Goal: Task Accomplishment & Management: Manage account settings

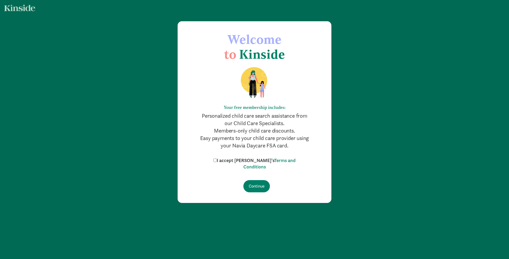
click at [306, 90] on figure at bounding box center [254, 80] width 111 height 37
click at [217, 162] on input "I accept [PERSON_NAME]'s Terms and Conditions" at bounding box center [214, 159] width 3 height 3
checkbox input "true"
click at [257, 184] on input "Continue" at bounding box center [256, 186] width 27 height 12
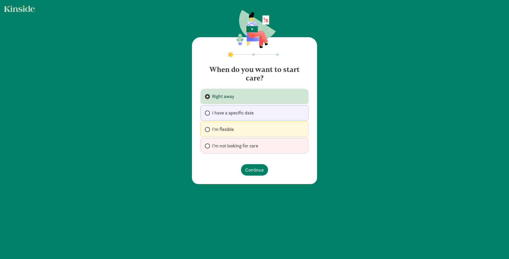
click at [228, 128] on span "I'm flexible" at bounding box center [223, 129] width 22 height 6
click at [208, 128] on input "I'm flexible" at bounding box center [206, 129] width 3 height 3
radio input "true"
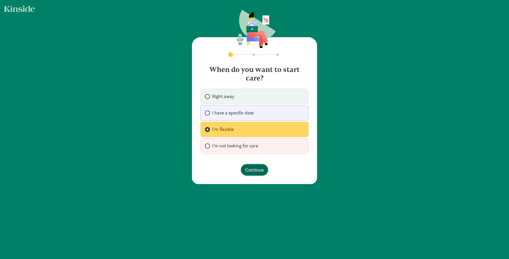
click at [257, 173] on span "Continue" at bounding box center [254, 169] width 19 height 7
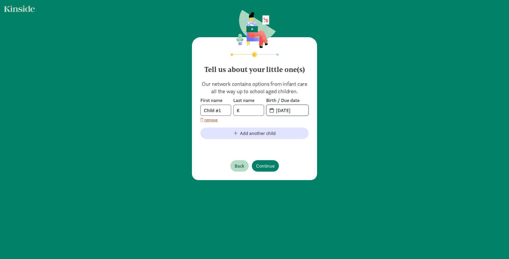
click at [284, 111] on input "[DATE]" at bounding box center [291, 110] width 36 height 11
drag, startPoint x: 298, startPoint y: 111, endPoint x: 242, endPoint y: 109, distance: 56.0
click at [242, 109] on div "First name Child #1 Last name K Birth / Due date [DATE]" at bounding box center [254, 106] width 108 height 19
type input "[DATE]"
click at [221, 111] on input "Child #1" at bounding box center [216, 110] width 30 height 11
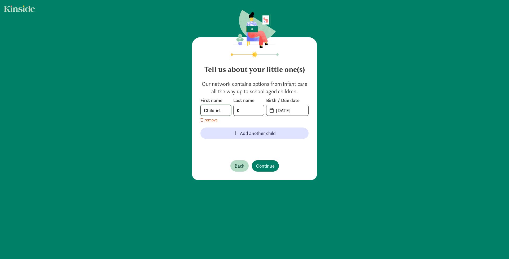
drag, startPoint x: 221, startPoint y: 111, endPoint x: 176, endPoint y: 111, distance: 44.3
click at [176, 111] on div "Tell us about your little one(s) Our network contains options from infant care …" at bounding box center [254, 95] width 509 height 190
type input "Van"
click at [249, 114] on input "K" at bounding box center [249, 110] width 30 height 11
click at [259, 167] on span "Continue" at bounding box center [265, 165] width 19 height 7
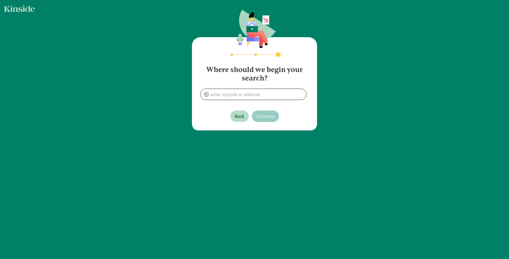
click at [276, 95] on input at bounding box center [254, 94] width 106 height 11
type input "[STREET_ADDRESS]"
click at [261, 112] on span "Continue" at bounding box center [265, 115] width 19 height 7
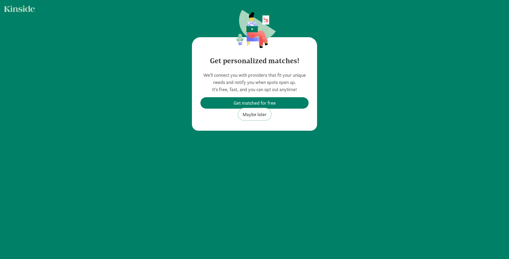
click at [258, 117] on span "Maybe later" at bounding box center [255, 114] width 24 height 7
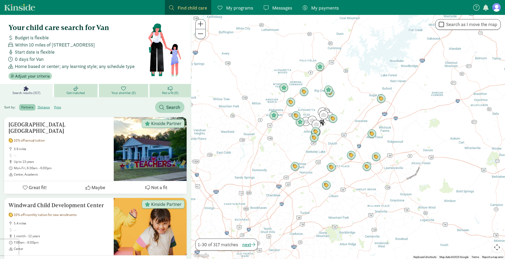
drag, startPoint x: 379, startPoint y: 131, endPoint x: 358, endPoint y: 120, distance: 24.3
click at [358, 120] on div at bounding box center [348, 137] width 314 height 244
click at [305, 139] on div at bounding box center [348, 137] width 314 height 244
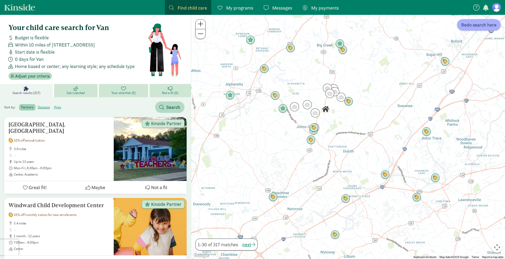
drag, startPoint x: 369, startPoint y: 116, endPoint x: 350, endPoint y: 121, distance: 20.4
click at [350, 121] on div at bounding box center [348, 137] width 314 height 244
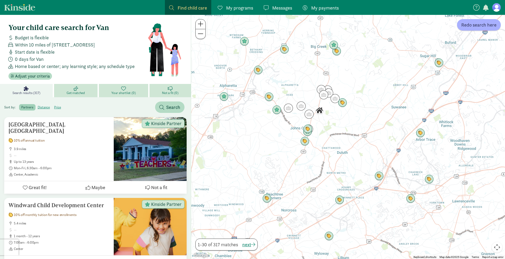
click at [336, 141] on div at bounding box center [348, 137] width 314 height 244
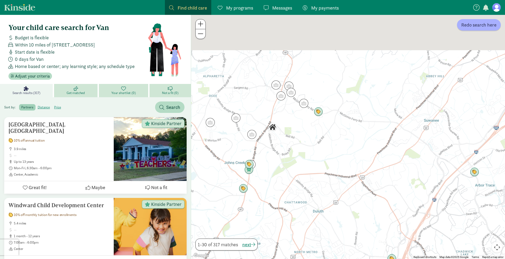
drag, startPoint x: 348, startPoint y: 99, endPoint x: 303, endPoint y: 179, distance: 92.6
click at [303, 179] on div at bounding box center [348, 137] width 314 height 244
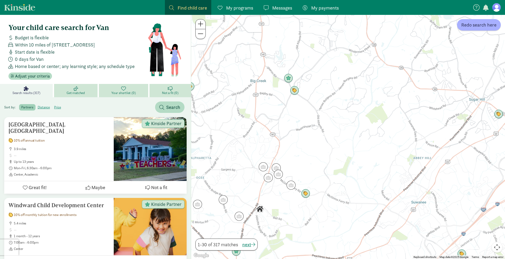
drag, startPoint x: 342, startPoint y: 91, endPoint x: 345, endPoint y: 138, distance: 46.7
click at [345, 138] on div at bounding box center [348, 137] width 314 height 244
click at [296, 92] on img "Click to see details" at bounding box center [293, 90] width 10 height 10
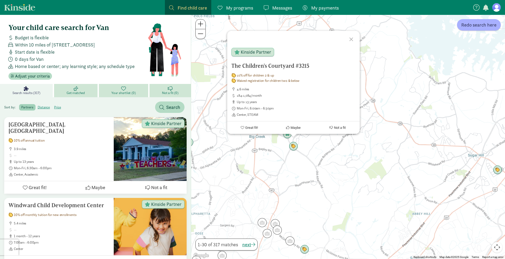
click at [376, 172] on div "The Children's Courtyard #3215 10% off for children 2 & up Waived registration …" at bounding box center [348, 137] width 314 height 244
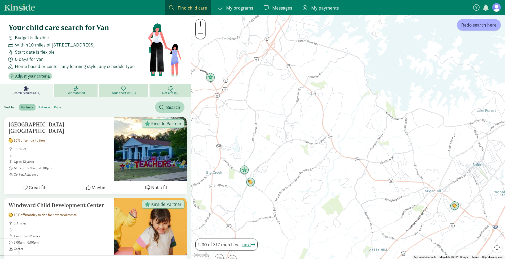
drag, startPoint x: 366, startPoint y: 141, endPoint x: 323, endPoint y: 178, distance: 56.2
click at [323, 178] on div at bounding box center [348, 137] width 314 height 244
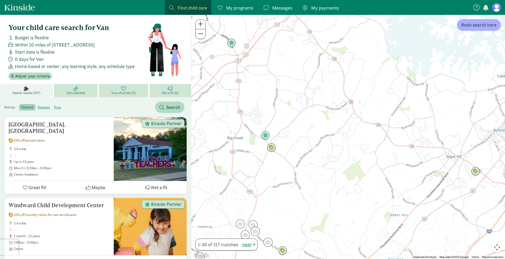
drag, startPoint x: 327, startPoint y: 174, endPoint x: 351, endPoint y: 137, distance: 44.9
click at [351, 137] on div at bounding box center [348, 137] width 314 height 244
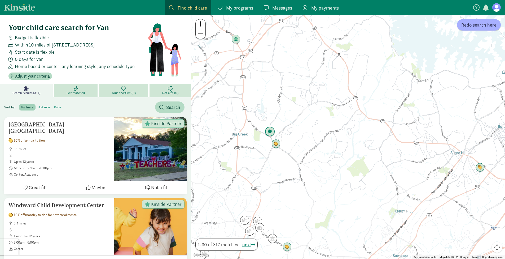
click at [272, 130] on img "Click to see details" at bounding box center [270, 131] width 10 height 10
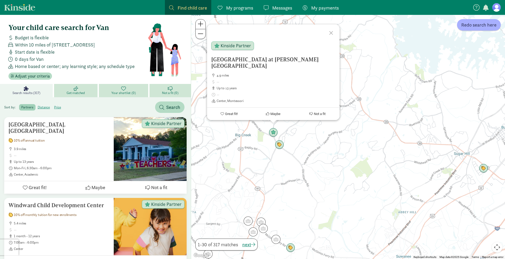
click at [323, 149] on div "To navigate, press the arrow keys. [GEOGRAPHIC_DATA] at [PERSON_NAME][GEOGRAPHI…" at bounding box center [348, 137] width 314 height 244
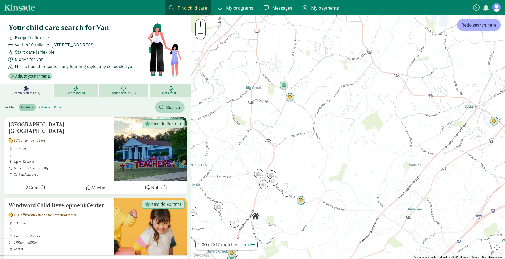
drag, startPoint x: 354, startPoint y: 72, endPoint x: 365, endPoint y: 23, distance: 50.0
click at [365, 23] on div at bounding box center [348, 137] width 314 height 244
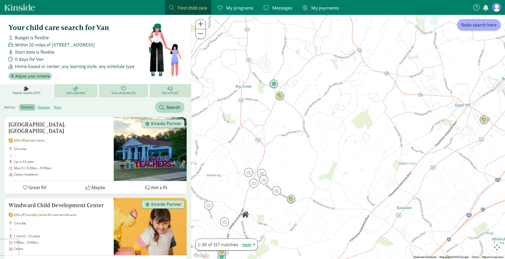
drag, startPoint x: 343, startPoint y: 137, endPoint x: 298, endPoint y: 138, distance: 44.8
click at [298, 140] on div at bounding box center [348, 137] width 314 height 244
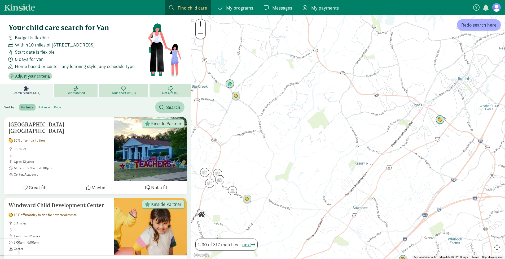
click at [501, 9] on nav "Find child care Find My programs Programs Messages Messages My payments Pay" at bounding box center [252, 7] width 505 height 15
click at [495, 10] on figure at bounding box center [496, 7] width 8 height 8
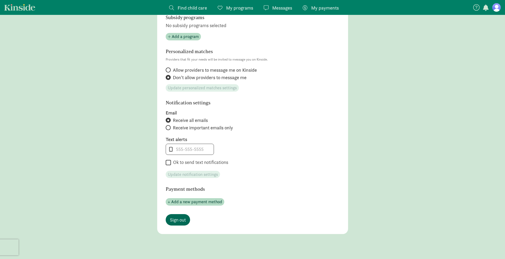
scroll to position [173, 0]
click at [182, 218] on span "Sign out" at bounding box center [178, 219] width 16 height 7
